Goal: Task Accomplishment & Management: Use online tool/utility

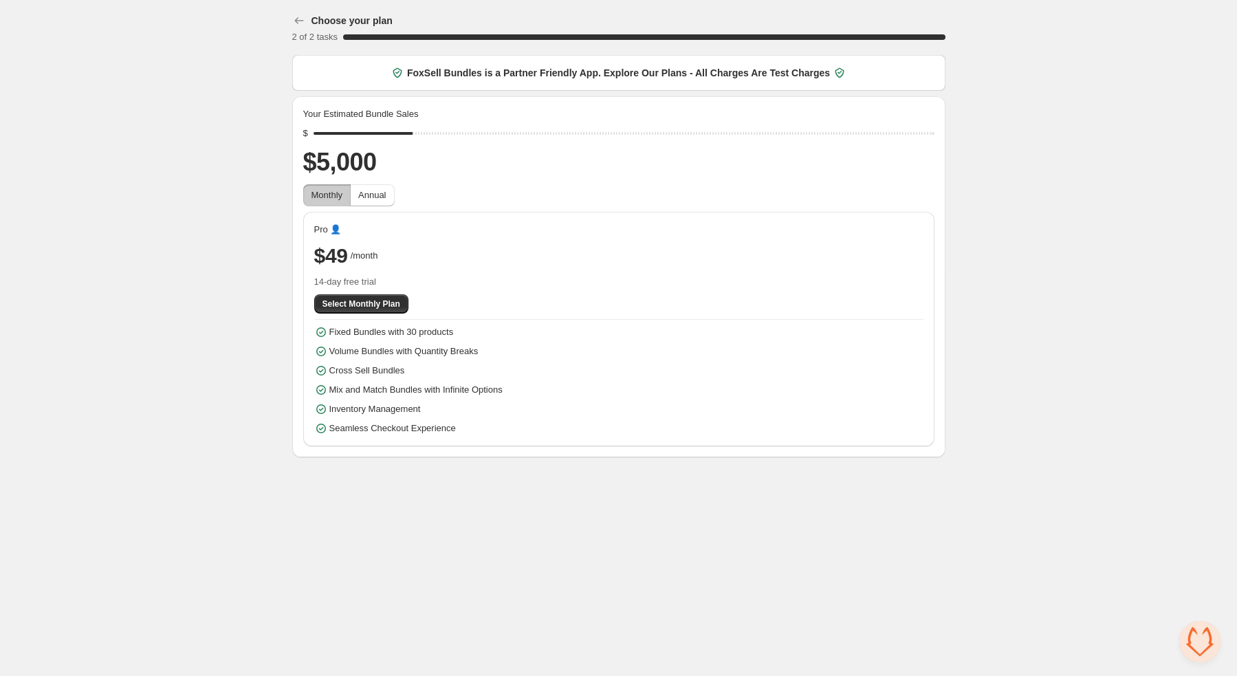
click at [102, 143] on div "Choose your plan 2 of 2 tasks 100 % FoxSell Bundles is a Partner Friendly App. …" at bounding box center [618, 231] width 1237 height 463
click at [362, 304] on span "Select Monthly Plan" at bounding box center [361, 303] width 78 height 11
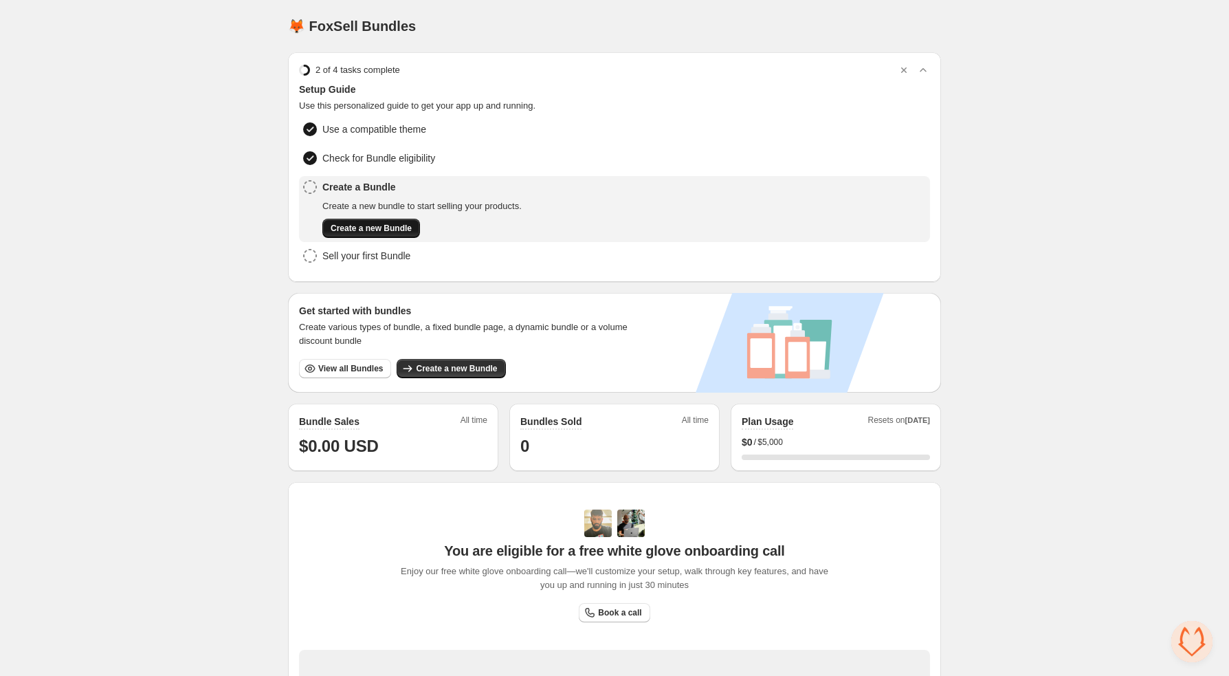
click at [405, 223] on span "Create a new Bundle" at bounding box center [371, 228] width 81 height 11
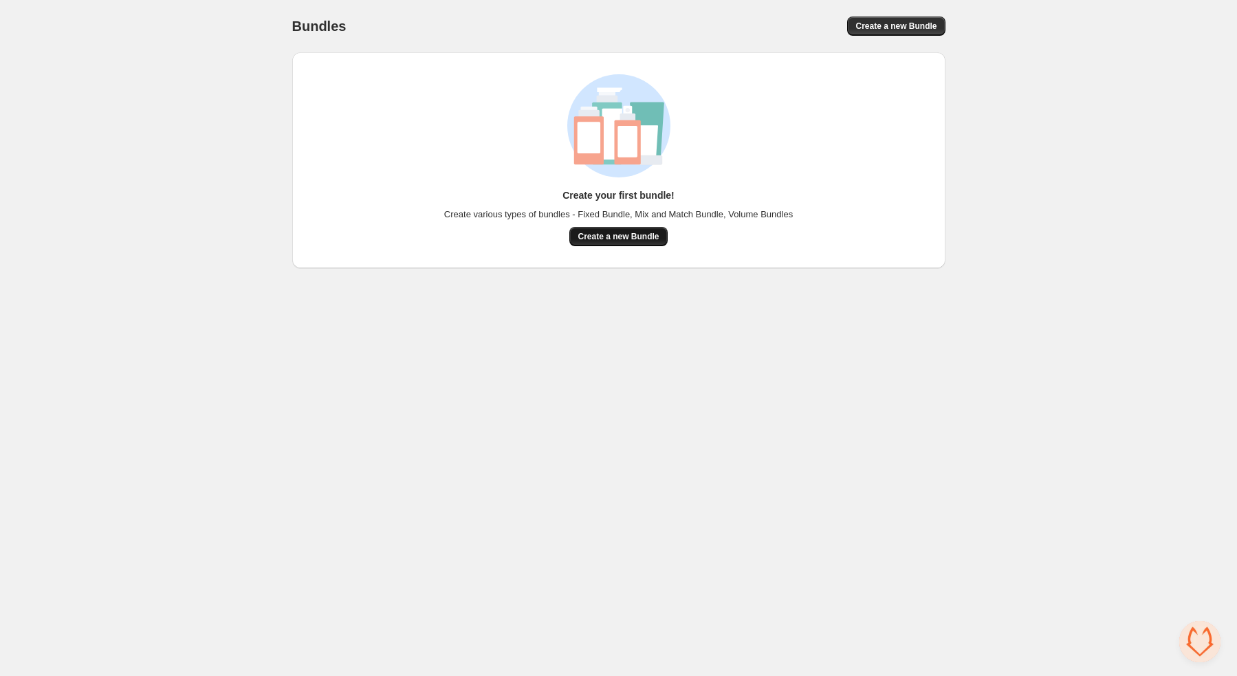
click at [604, 239] on span "Create a new Bundle" at bounding box center [618, 236] width 81 height 11
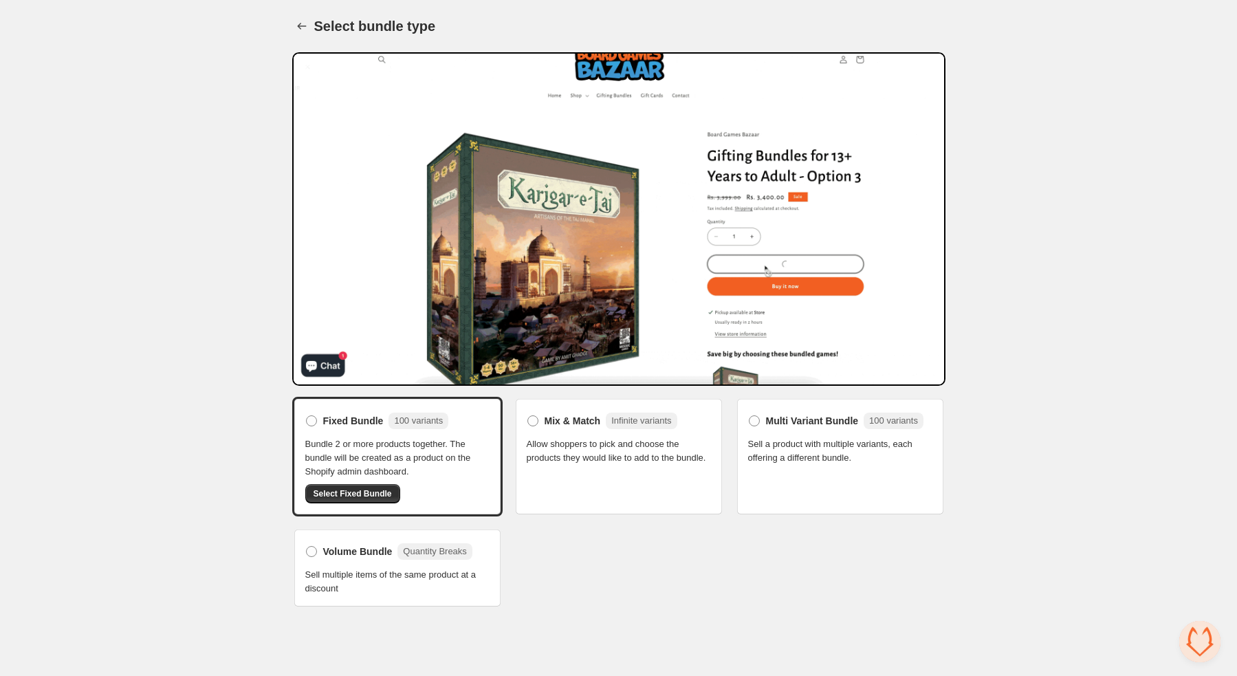
click at [589, 444] on span "Allow shoppers to pick and choose the products they would like to add to the bu…" at bounding box center [619, 451] width 184 height 28
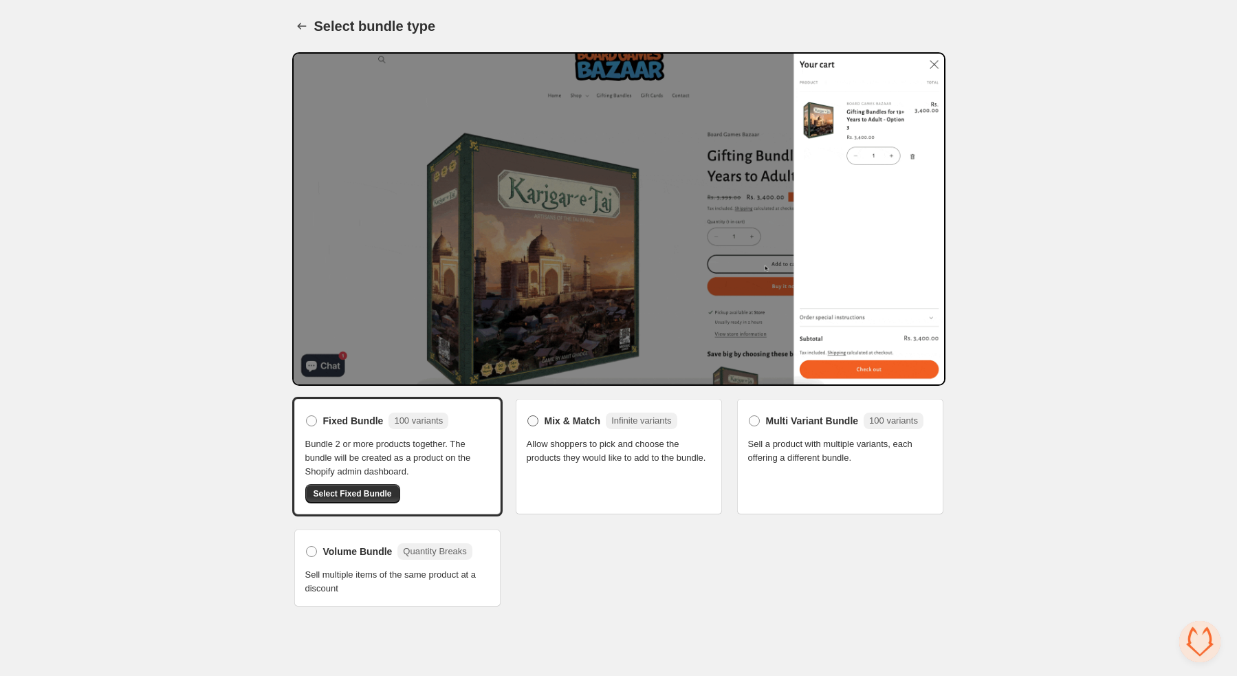
click at [538, 418] on span at bounding box center [532, 420] width 11 height 11
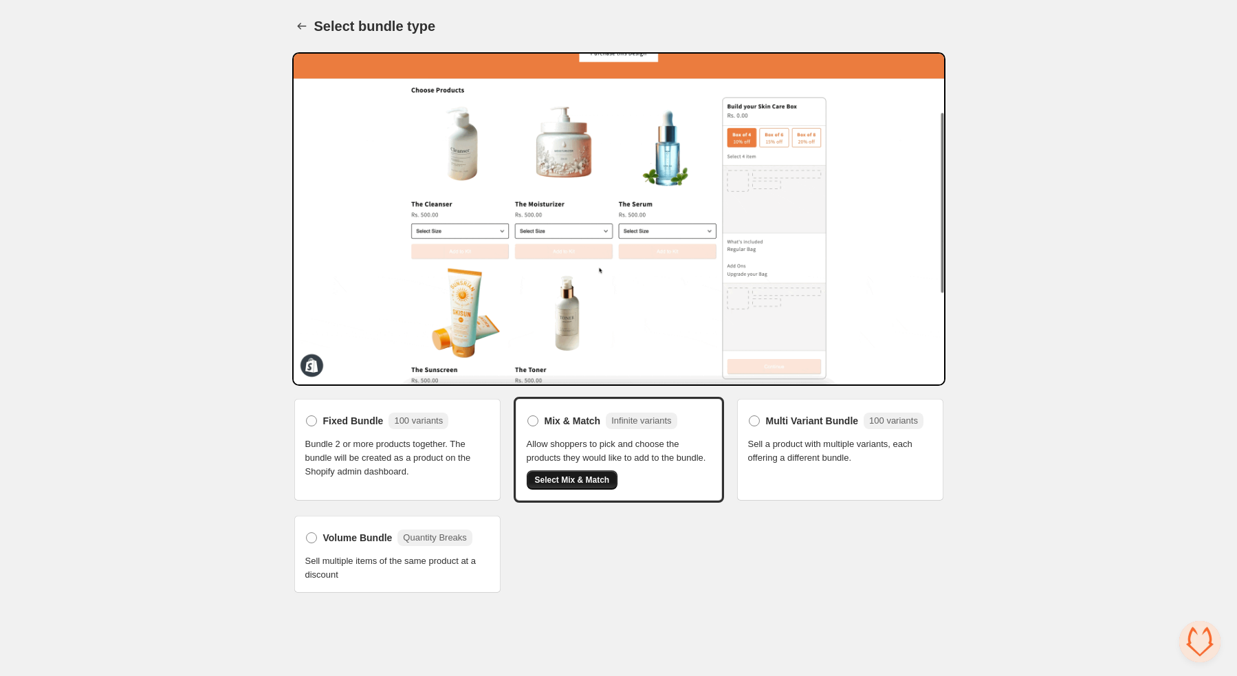
click at [562, 485] on span "Select Mix & Match" at bounding box center [572, 479] width 75 height 11
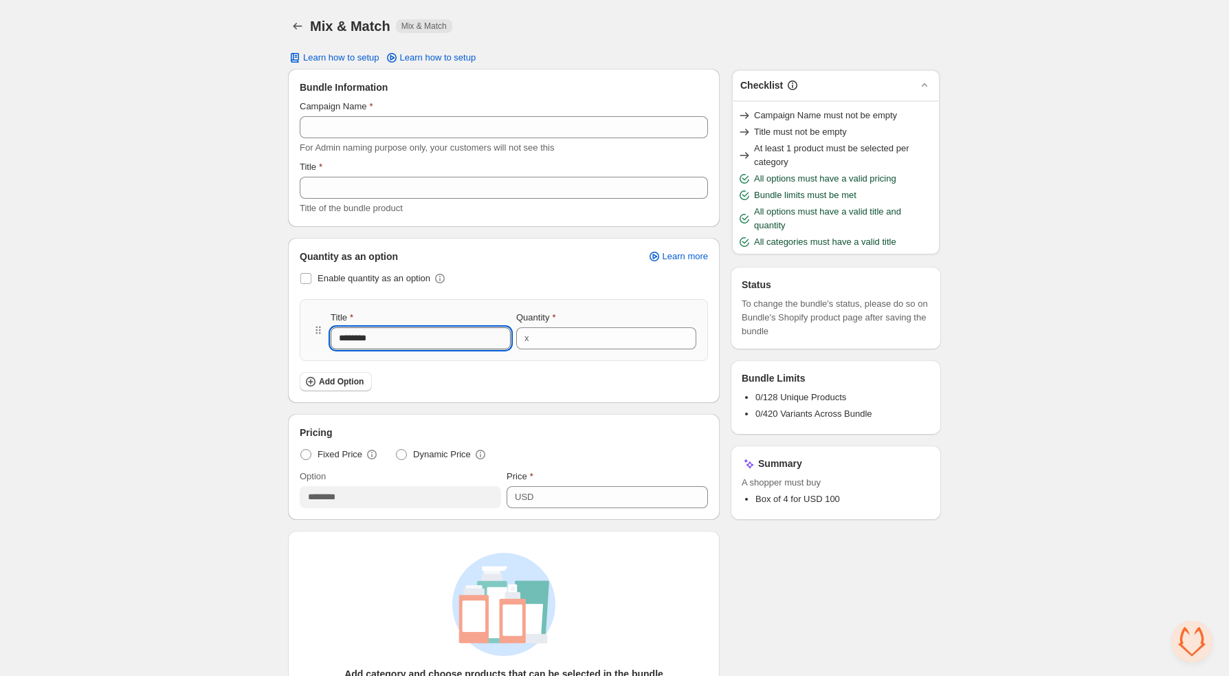
drag, startPoint x: 368, startPoint y: 342, endPoint x: 435, endPoint y: 343, distance: 66.7
click at [435, 343] on input "********" at bounding box center [421, 338] width 180 height 22
type input "********"
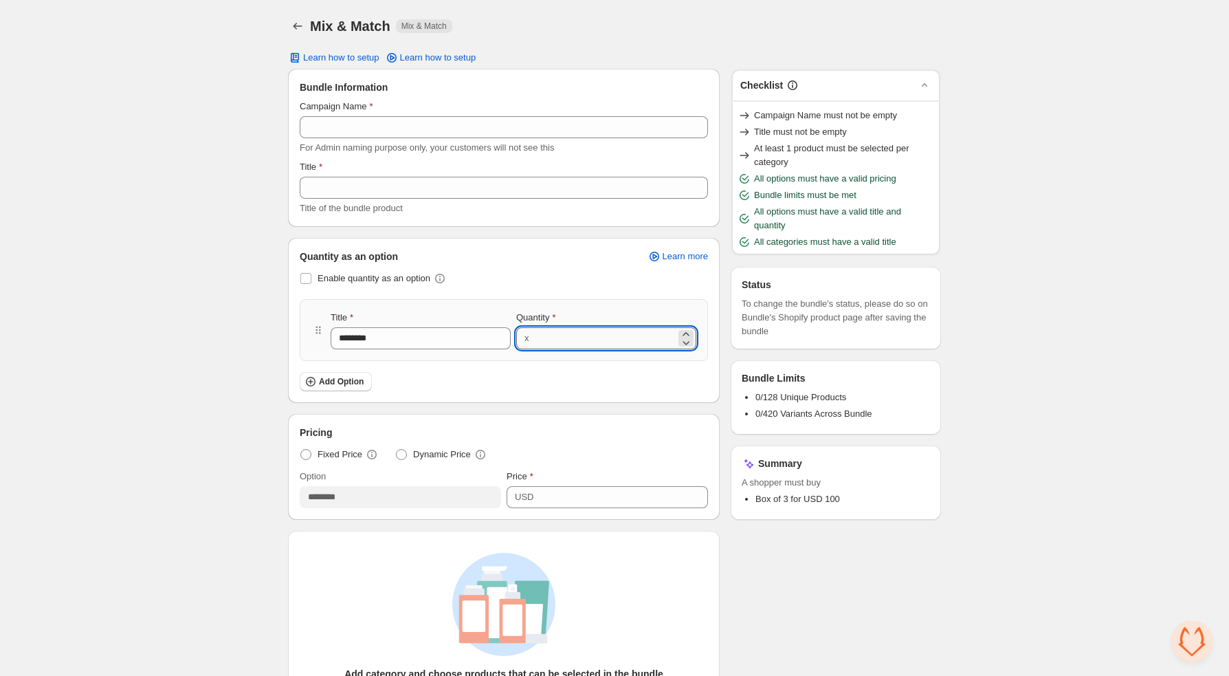
click at [542, 331] on input "*" at bounding box center [605, 338] width 143 height 22
click at [690, 344] on icon at bounding box center [686, 343] width 14 height 14
type input "*"
click at [287, 371] on div "Mix & Match. This page is ready Mix & Match Mix & Match Learn how to setup Lear…" at bounding box center [615, 492] width 686 height 985
